Goal: Transaction & Acquisition: Download file/media

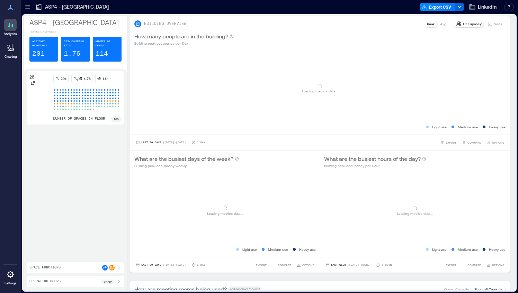
click at [28, 8] on icon at bounding box center [27, 6] width 7 height 7
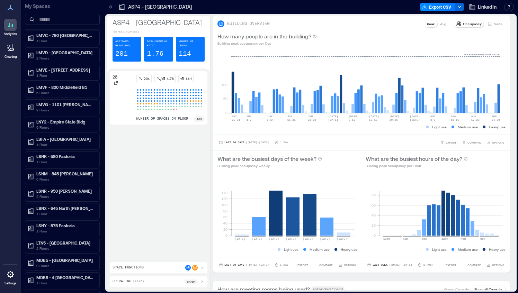
scroll to position [157, 0]
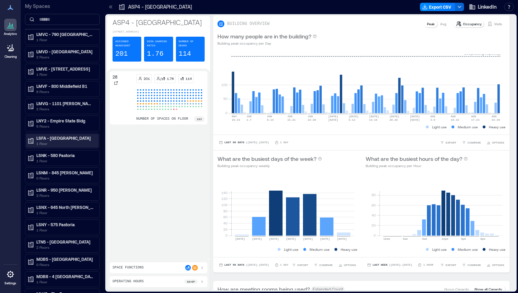
click at [71, 136] on p "LSFA - [GEOGRAPHIC_DATA]" at bounding box center [65, 138] width 58 height 6
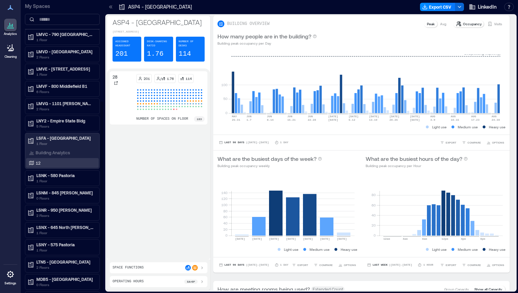
click at [53, 161] on div "12" at bounding box center [60, 163] width 67 height 7
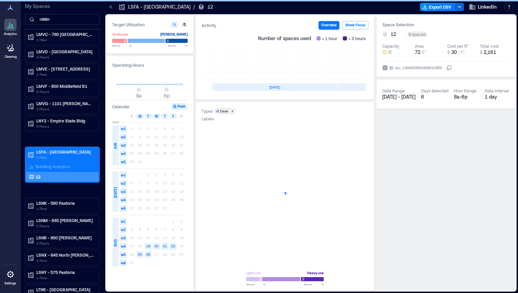
scroll to position [0, 213]
click at [112, 6] on icon at bounding box center [112, 6] width 2 height 3
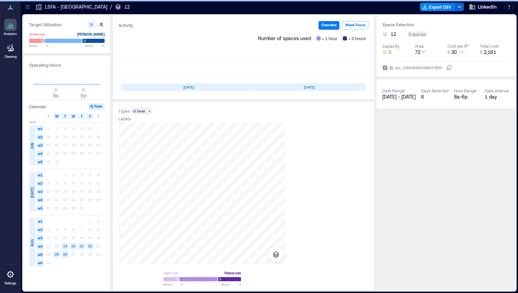
scroll to position [0, 130]
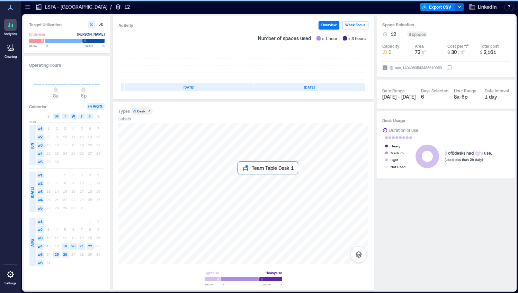
click at [240, 180] on div at bounding box center [243, 194] width 250 height 142
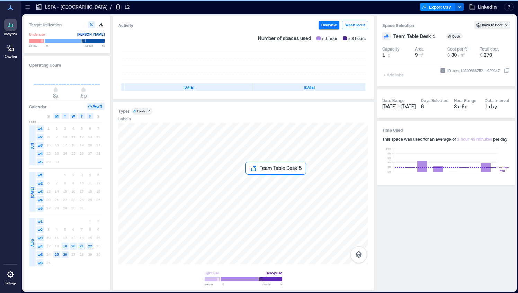
click at [251, 180] on div at bounding box center [243, 194] width 250 height 142
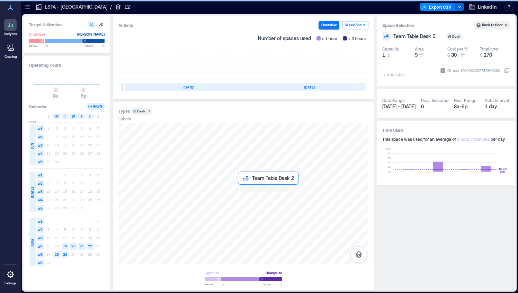
click at [240, 188] on div at bounding box center [243, 194] width 250 height 142
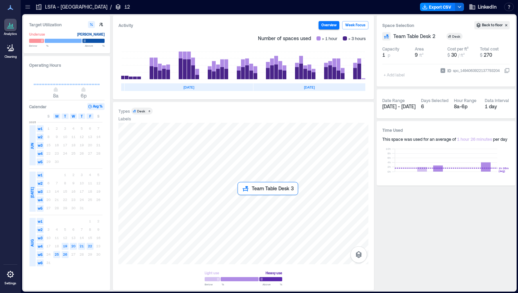
click at [241, 199] on div at bounding box center [243, 194] width 250 height 142
click at [250, 203] on div at bounding box center [243, 194] width 250 height 142
click at [144, 111] on div "Desk" at bounding box center [141, 111] width 8 height 5
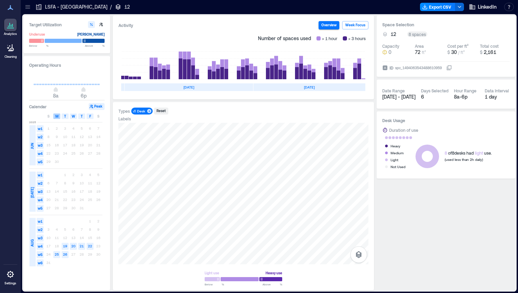
click at [58, 116] on span "M" at bounding box center [56, 117] width 3 height 6
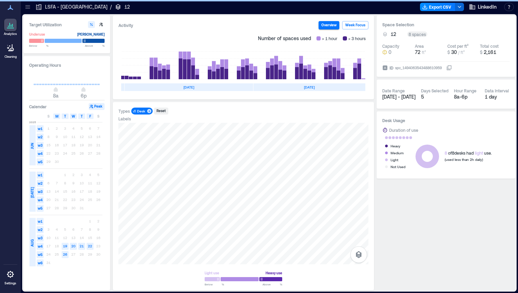
click at [58, 116] on span "M" at bounding box center [56, 117] width 3 height 6
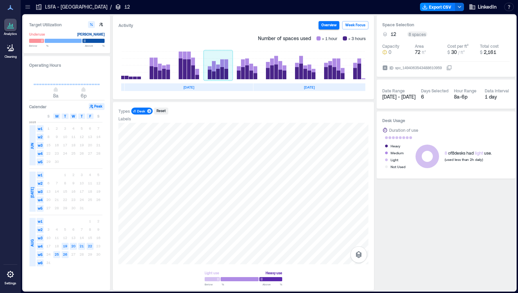
click at [214, 69] on rect at bounding box center [218, 66] width 29 height 28
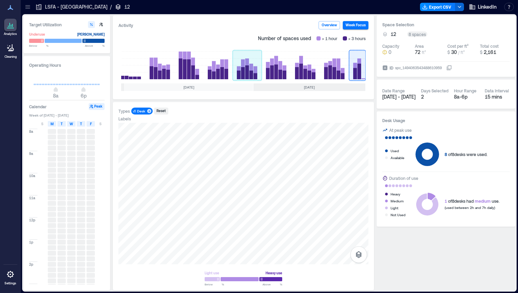
click at [250, 72] on rect at bounding box center [247, 66] width 29 height 28
click at [190, 66] on rect at bounding box center [189, 66] width 29 height 28
click at [187, 56] on rect at bounding box center [189, 66] width 29 height 28
click at [189, 71] on rect at bounding box center [189, 66] width 29 height 28
click at [161, 64] on rect at bounding box center [159, 66] width 29 height 28
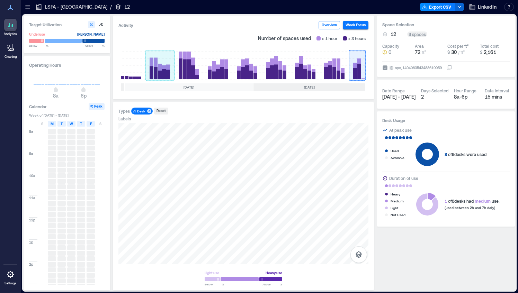
click at [161, 64] on rect at bounding box center [159, 66] width 29 height 28
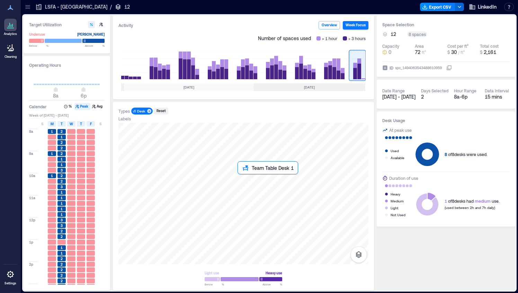
click at [241, 182] on div at bounding box center [243, 194] width 250 height 142
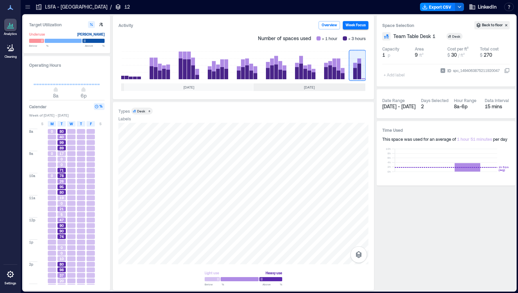
type input "****"
type input "**"
type input "****"
type input "**"
type input "***"
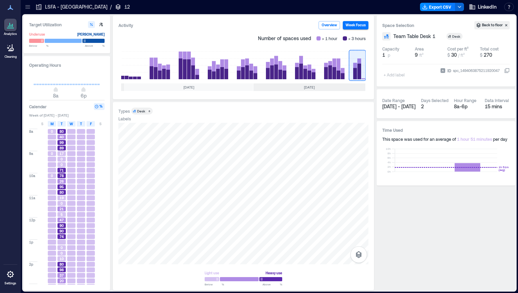
type input "**"
click at [220, 281] on span at bounding box center [220, 279] width 3 height 3
click at [61, 225] on span "90" at bounding box center [62, 225] width 4 height 5
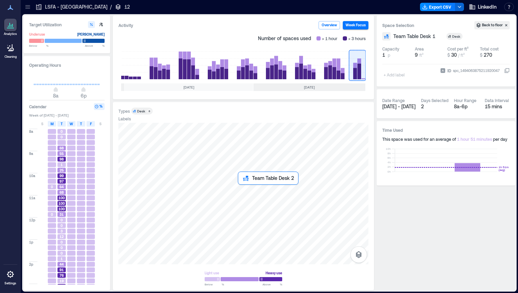
click at [240, 192] on div at bounding box center [243, 194] width 250 height 142
click at [139, 113] on div "Desk" at bounding box center [141, 111] width 8 height 5
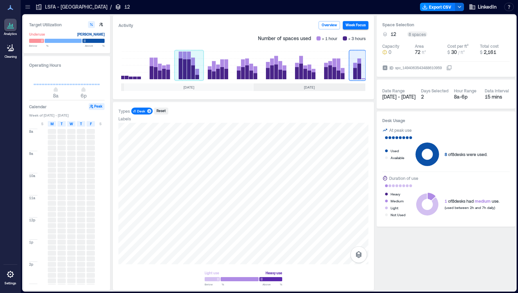
click at [185, 70] on rect at bounding box center [189, 66] width 29 height 28
click at [360, 67] on rect at bounding box center [357, 66] width 17 height 28
click at [337, 68] on rect at bounding box center [334, 66] width 29 height 28
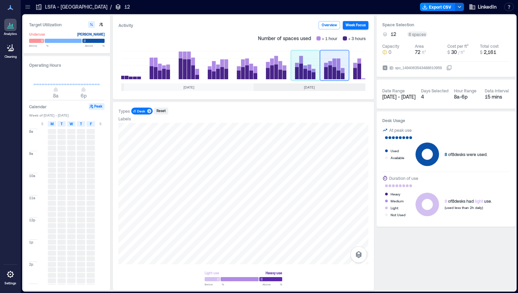
click at [306, 67] on rect at bounding box center [305, 66] width 29 height 28
click at [333, 25] on button "Overview" at bounding box center [329, 25] width 21 height 8
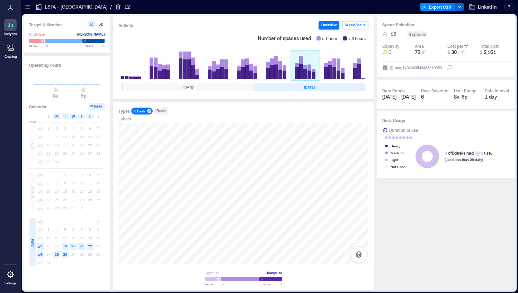
click at [308, 76] on rect at bounding box center [305, 66] width 29 height 28
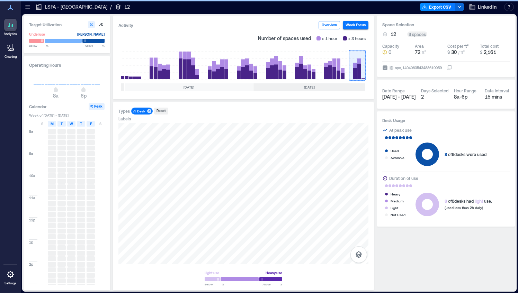
click at [357, 67] on rect at bounding box center [357, 66] width 17 height 28
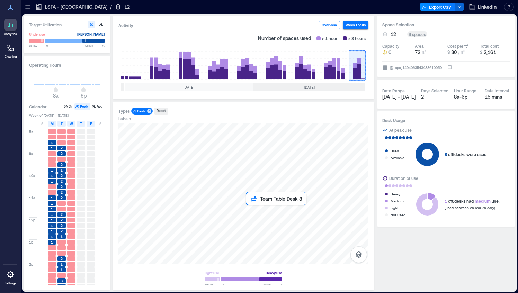
click at [247, 211] on div at bounding box center [243, 194] width 250 height 142
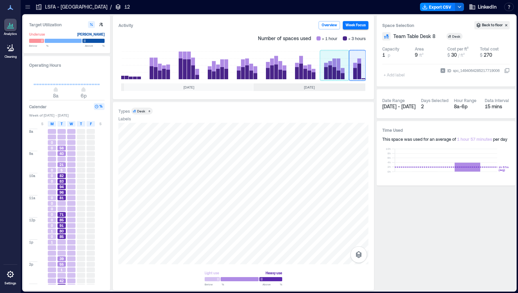
click at [330, 73] on rect at bounding box center [334, 66] width 29 height 28
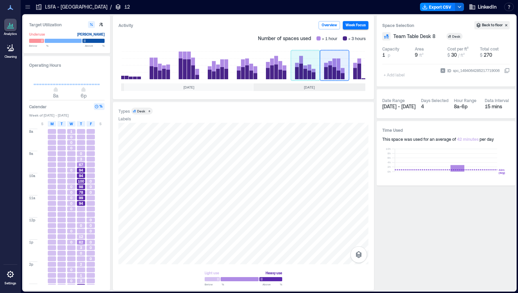
click at [324, 71] on div "Activity Overview Week Focus Number of spaces used > 1 hour > 3 hours [DATE] [D…" at bounding box center [243, 153] width 261 height 275
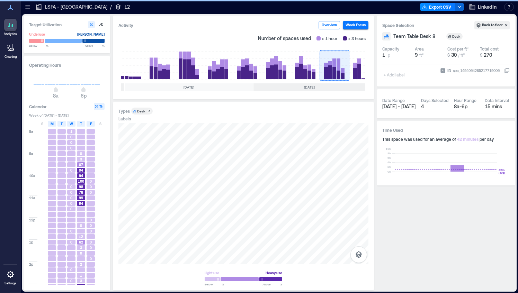
click at [331, 71] on rect at bounding box center [334, 66] width 29 height 28
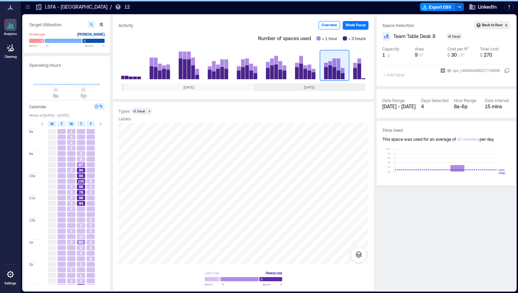
click at [329, 26] on button "Overview" at bounding box center [329, 25] width 21 height 8
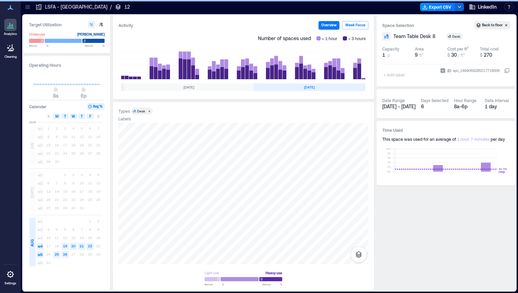
click at [140, 110] on div "Desk" at bounding box center [141, 111] width 8 height 5
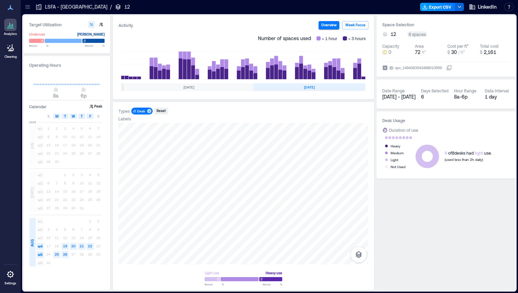
click at [441, 8] on button "Export CSV" at bounding box center [437, 7] width 35 height 8
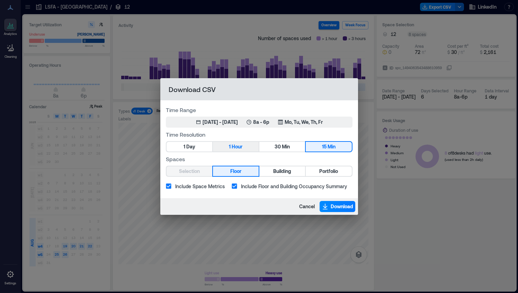
click at [244, 144] on button "1 Hour" at bounding box center [236, 147] width 46 height 10
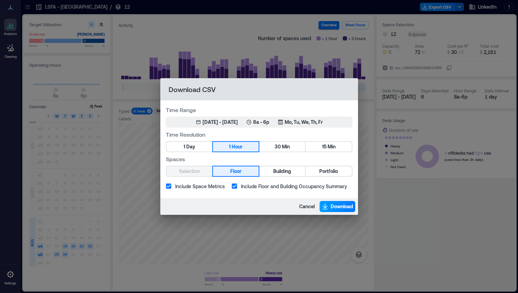
click at [334, 207] on span "Download" at bounding box center [342, 206] width 23 height 7
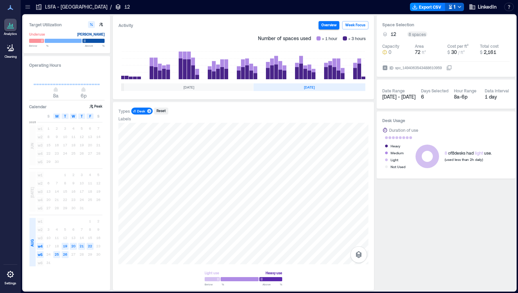
click at [459, 9] on icon "button" at bounding box center [460, 7] width 6 height 6
